Goal: Navigation & Orientation: Find specific page/section

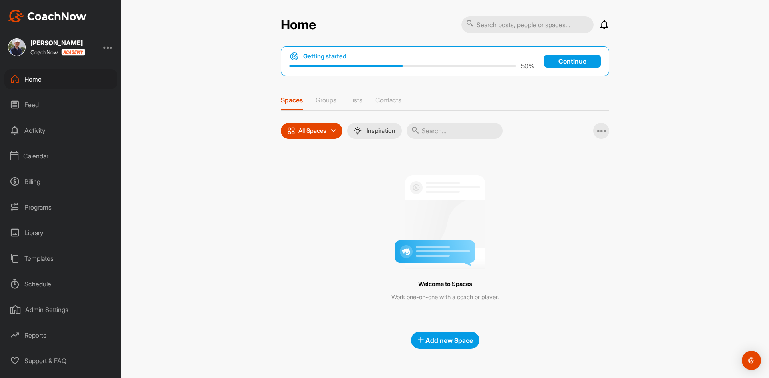
click at [48, 155] on div "Calendar" at bounding box center [60, 156] width 113 height 20
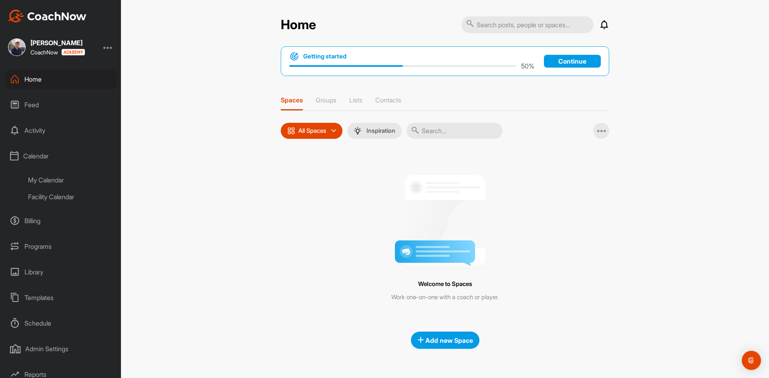
click at [52, 199] on div "Facility Calendar" at bounding box center [69, 197] width 95 height 17
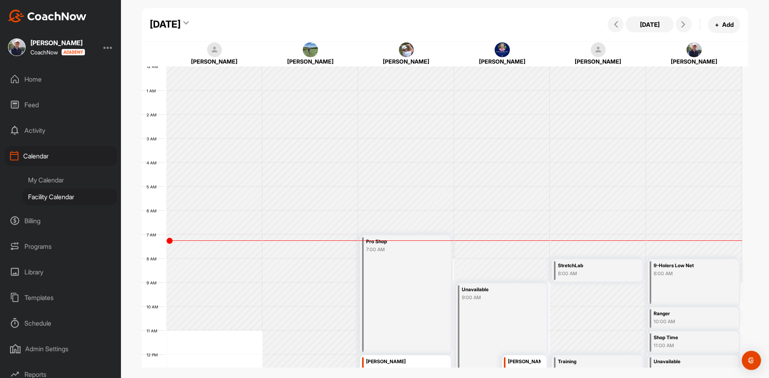
scroll to position [139, 0]
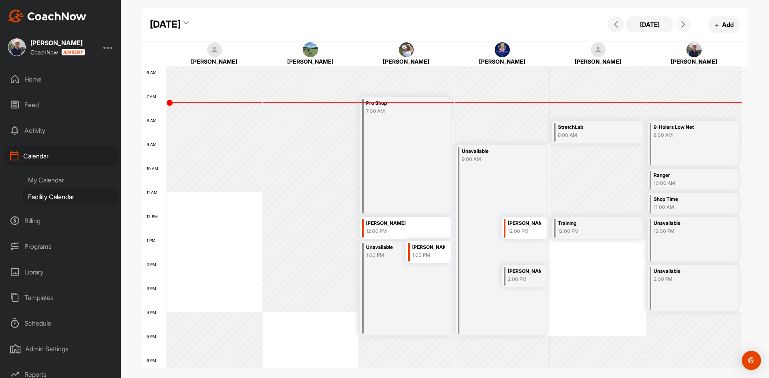
click at [685, 23] on icon at bounding box center [683, 24] width 6 height 6
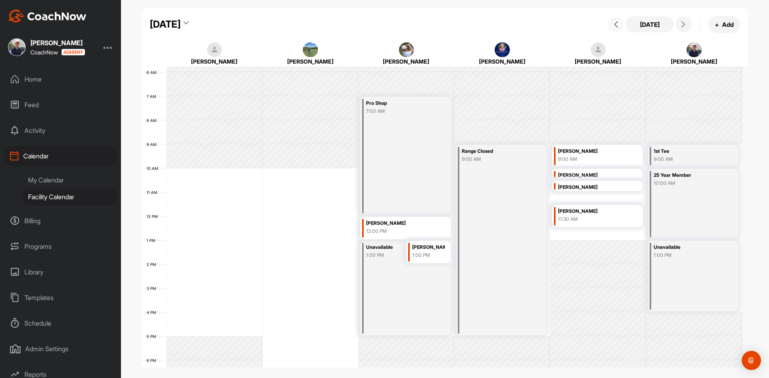
click at [615, 23] on icon at bounding box center [616, 24] width 6 height 6
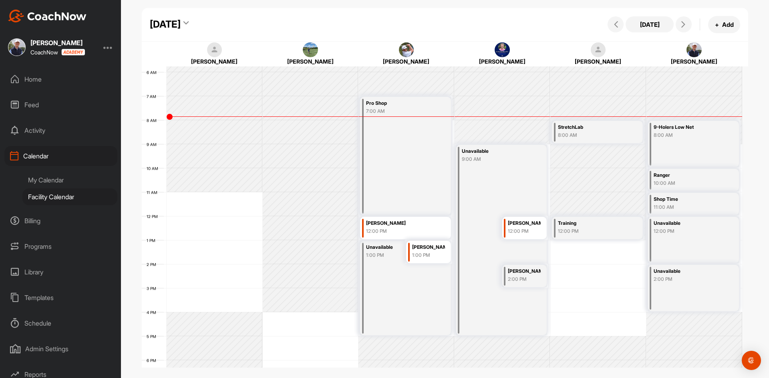
click at [49, 179] on div "My Calendar" at bounding box center [69, 180] width 95 height 17
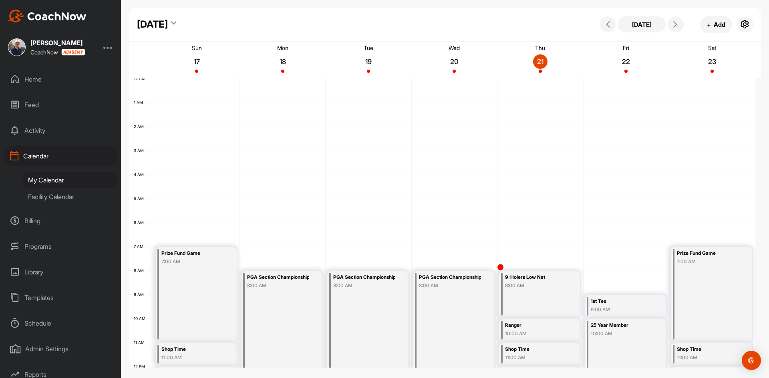
scroll to position [139, 0]
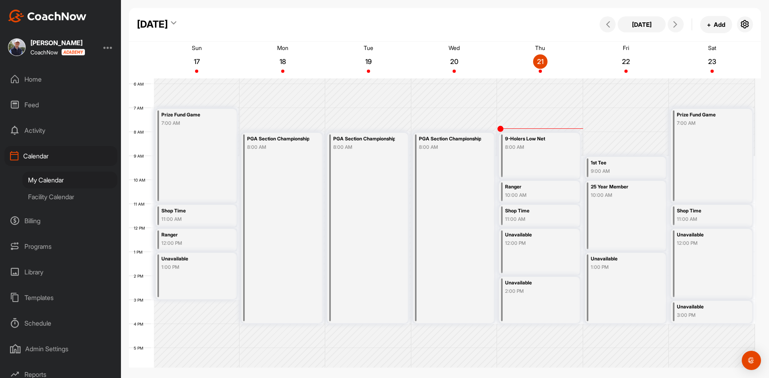
click at [50, 195] on div "Facility Calendar" at bounding box center [69, 197] width 95 height 17
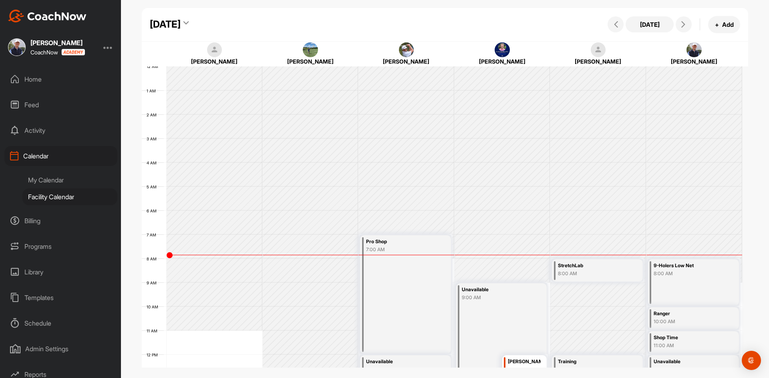
scroll to position [139, 0]
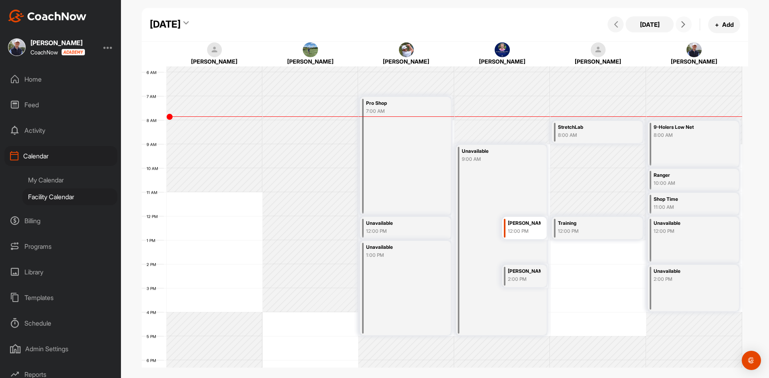
click at [681, 21] on button at bounding box center [683, 24] width 16 height 16
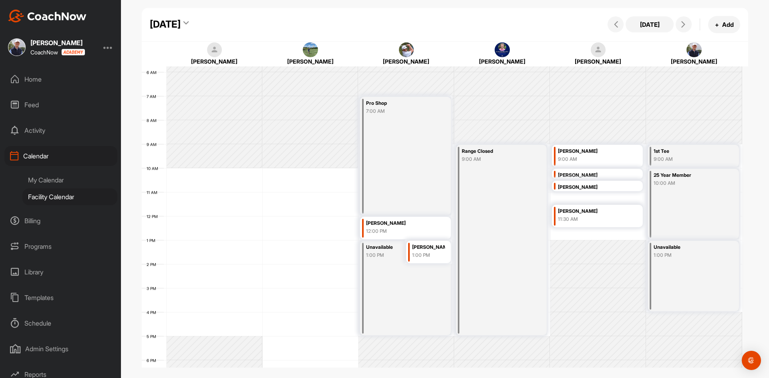
click at [42, 179] on div "My Calendar" at bounding box center [69, 180] width 95 height 17
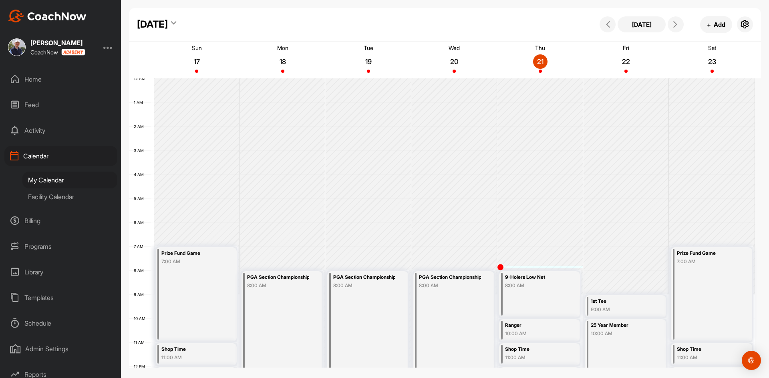
scroll to position [139, 0]
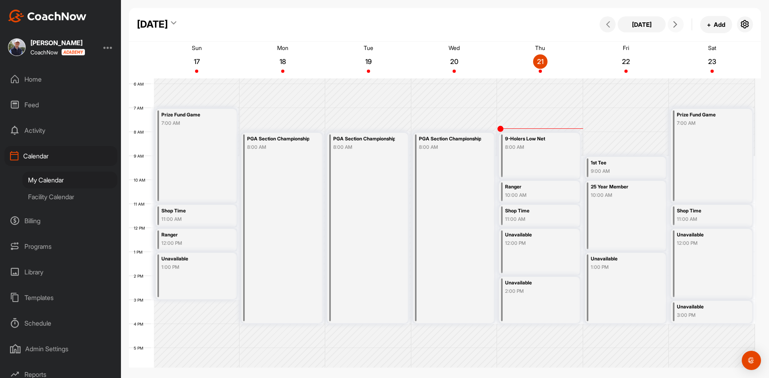
click at [679, 26] on span at bounding box center [676, 24] width 10 height 6
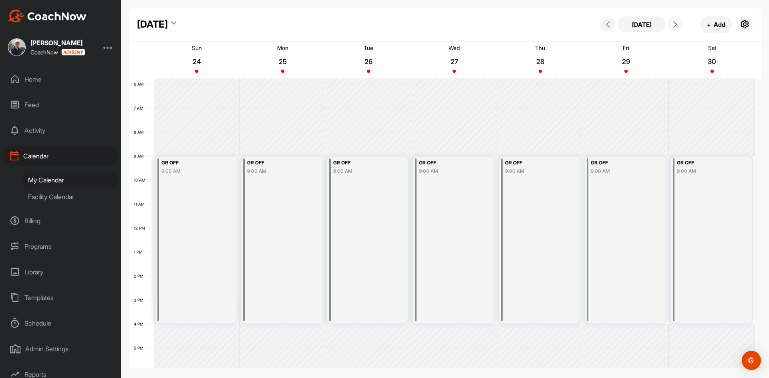
click at [679, 26] on span at bounding box center [676, 24] width 10 height 6
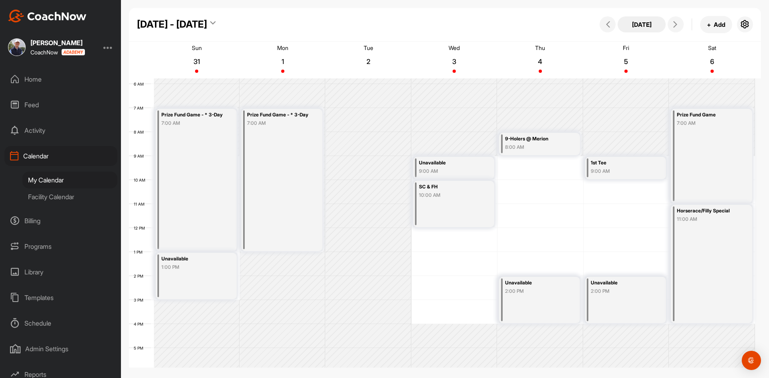
click at [652, 25] on button "[DATE]" at bounding box center [641, 24] width 48 height 16
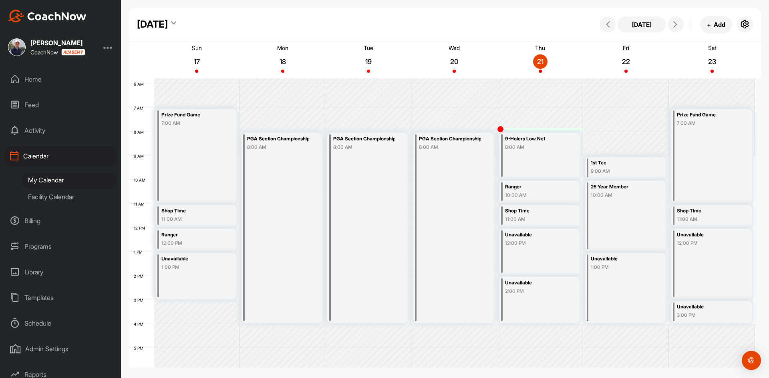
click at [80, 193] on div "Facility Calendar" at bounding box center [69, 197] width 95 height 17
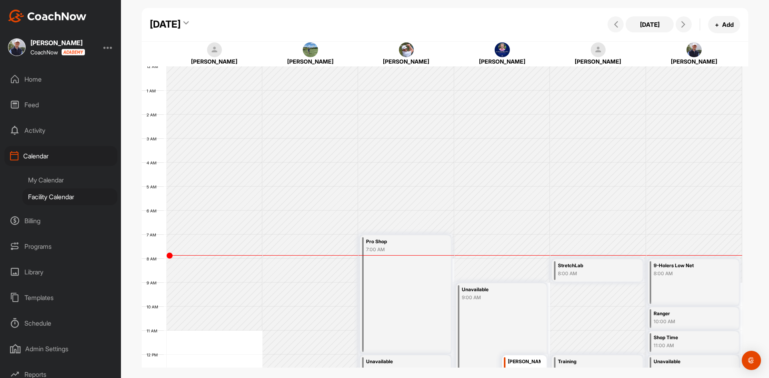
scroll to position [139, 0]
